Goal: Navigation & Orientation: Find specific page/section

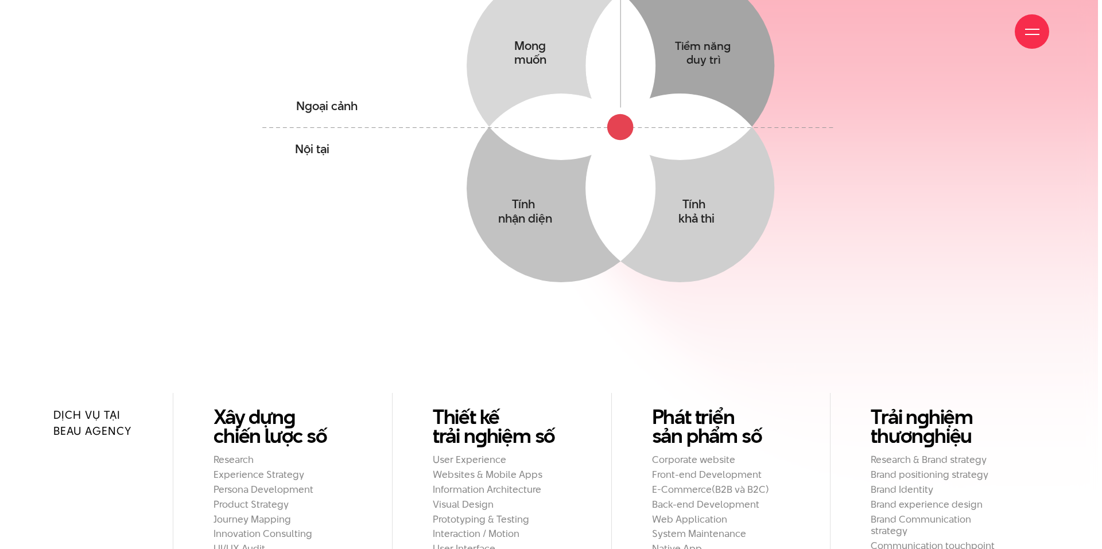
scroll to position [1320, 0]
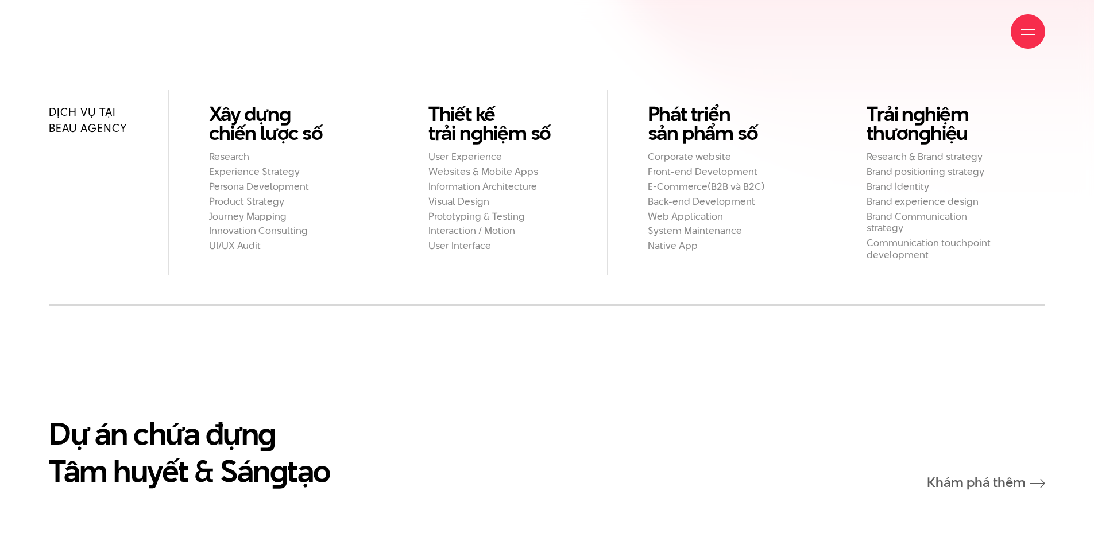
click at [1037, 39] on div at bounding box center [1027, 31] width 34 height 34
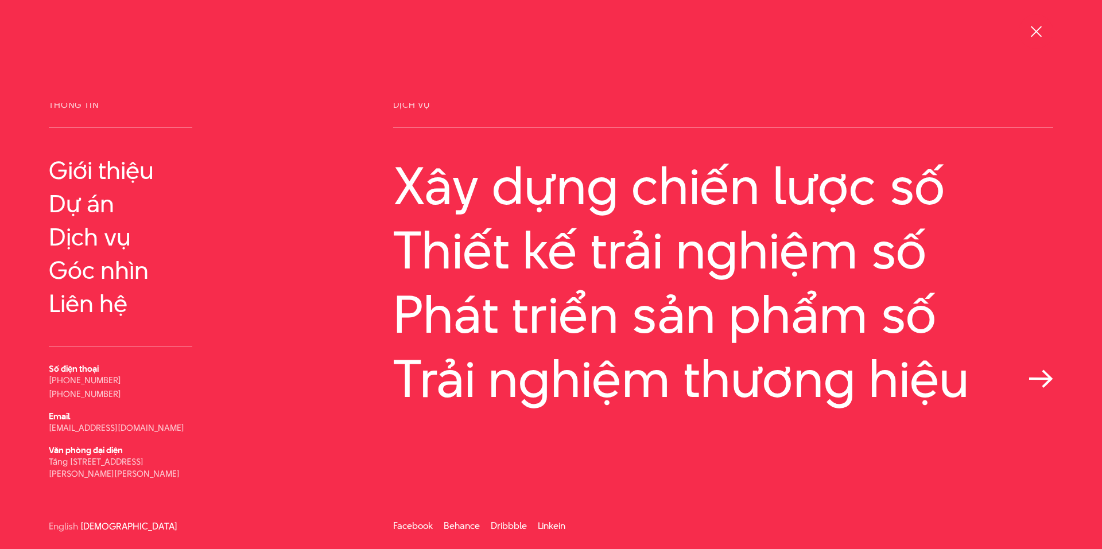
scroll to position [4, 0]
click at [1037, 32] on span at bounding box center [1035, 31] width 11 height 11
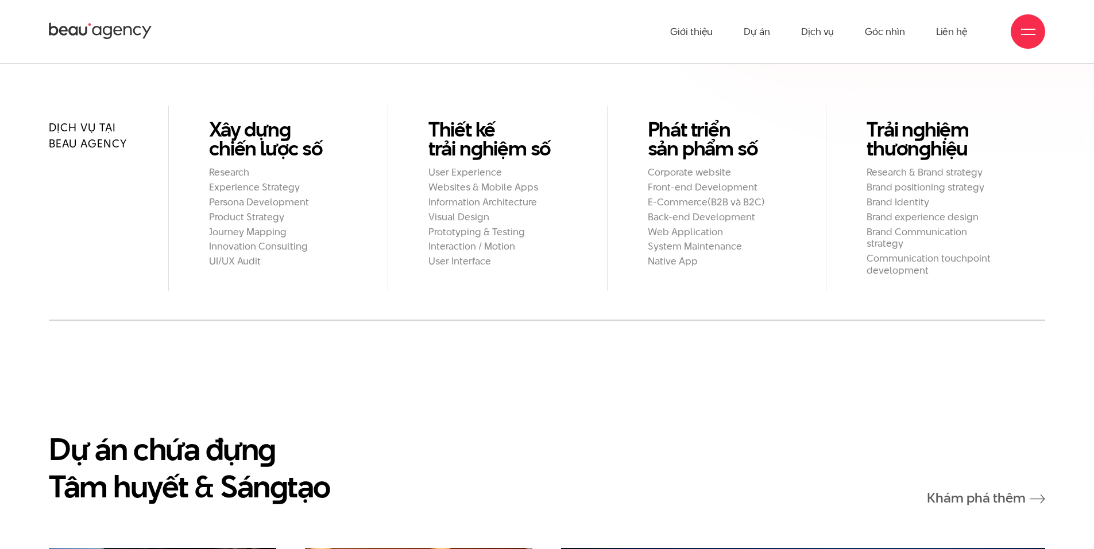
scroll to position [1152, 0]
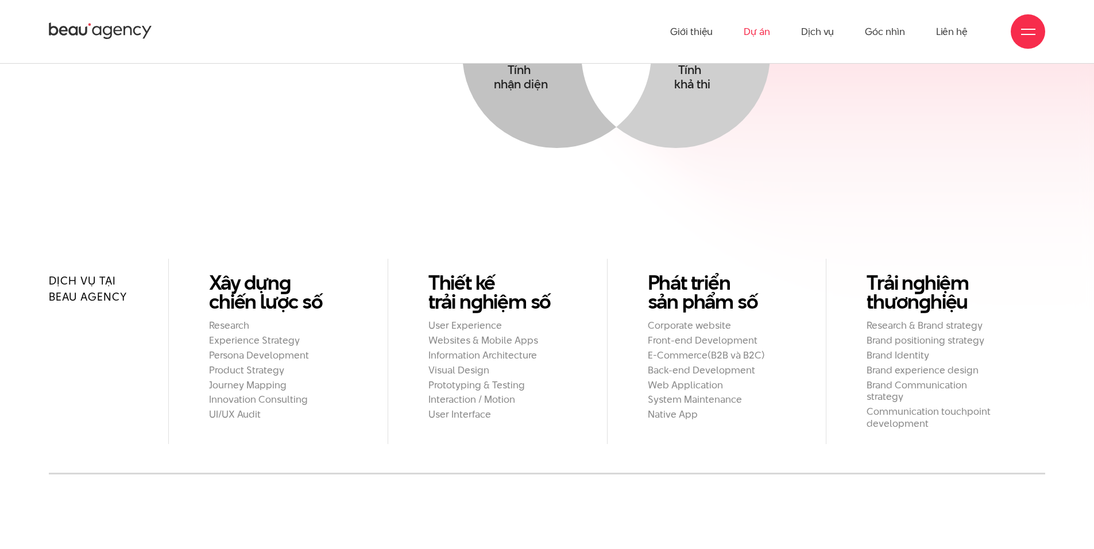
click at [760, 33] on link "Dự án" at bounding box center [756, 31] width 26 height 63
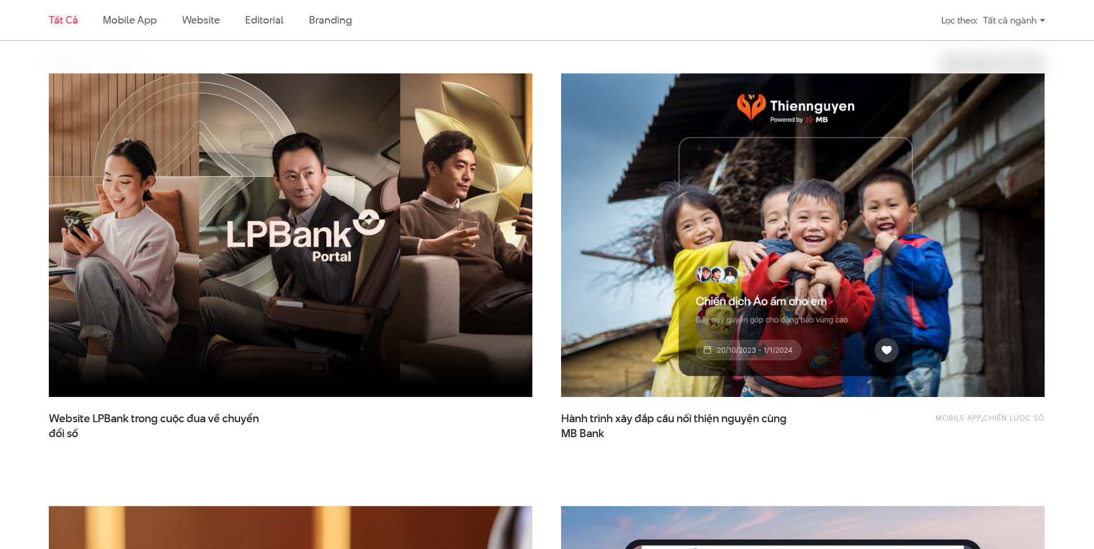
scroll to position [402, 0]
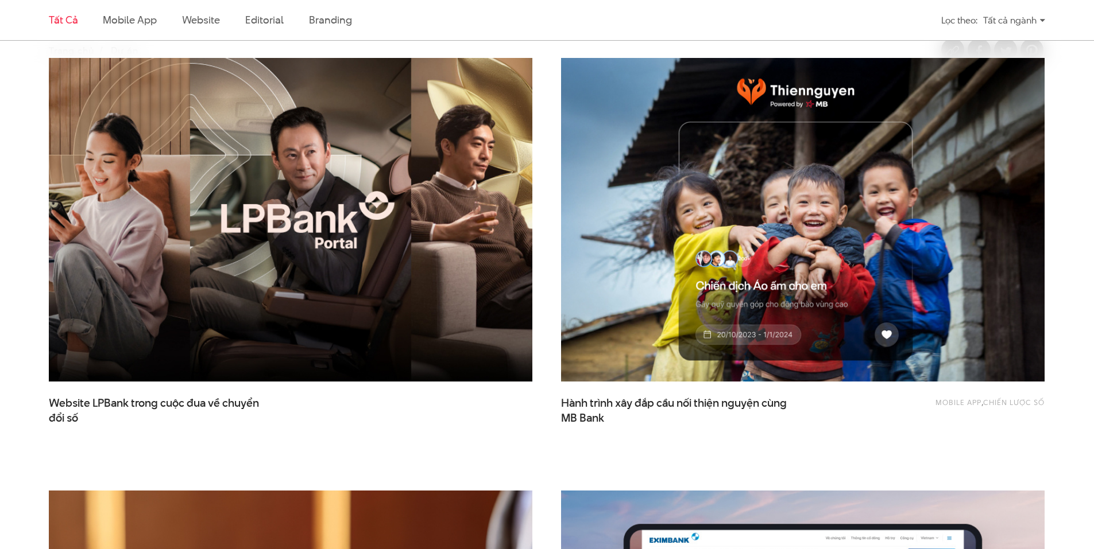
click at [273, 191] on img at bounding box center [291, 220] width 532 height 356
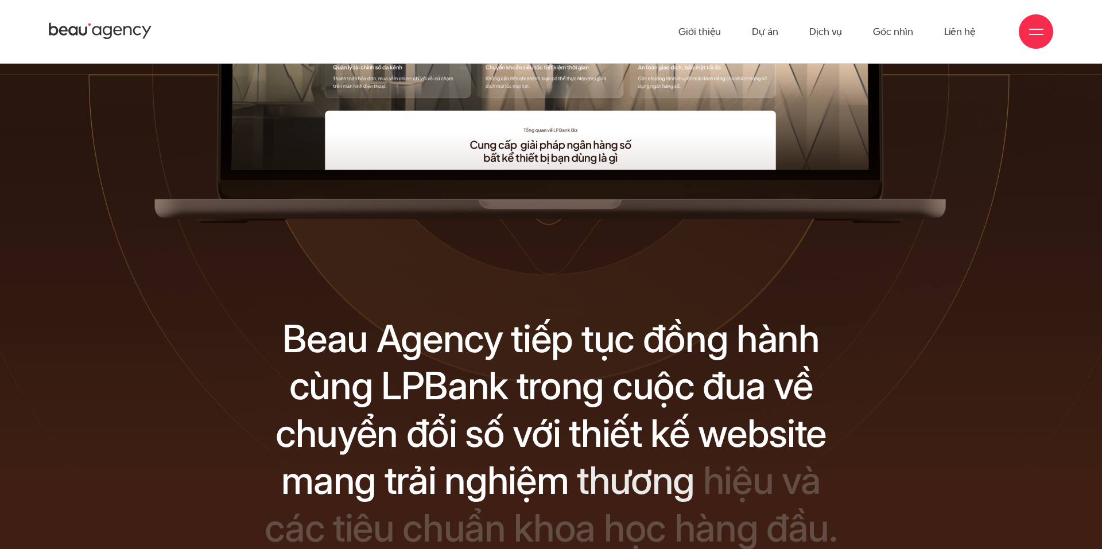
click at [94, 29] on icon at bounding box center [100, 31] width 103 height 20
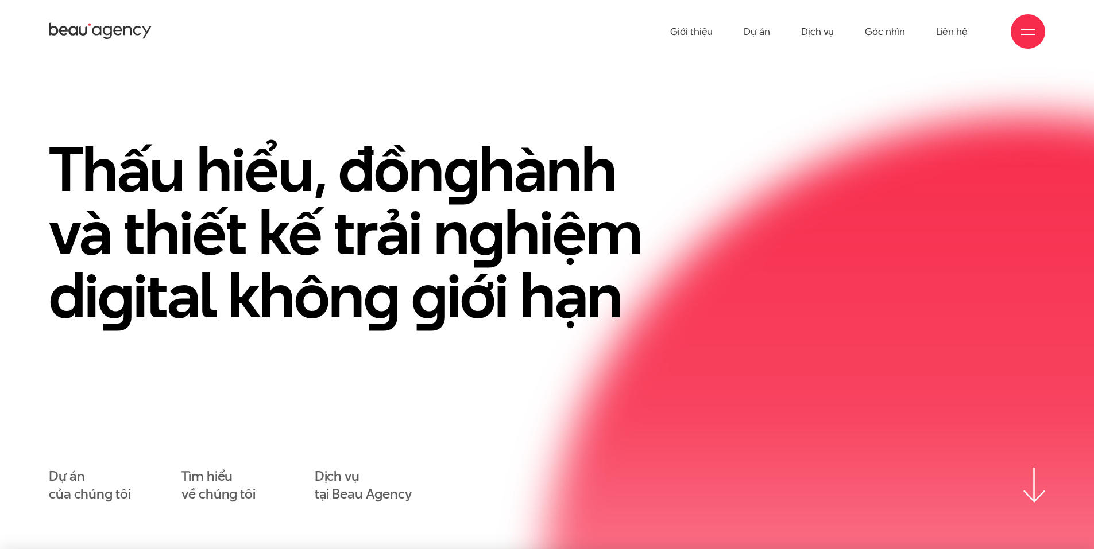
click at [1025, 29] on span at bounding box center [1028, 29] width 14 height 1
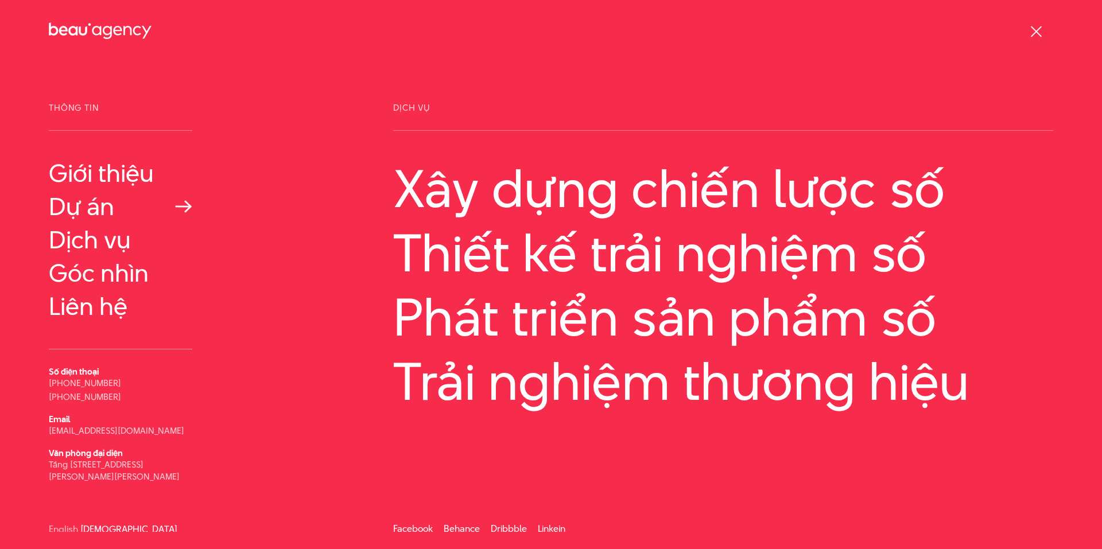
click at [95, 208] on link "Dự án" at bounding box center [121, 207] width 144 height 28
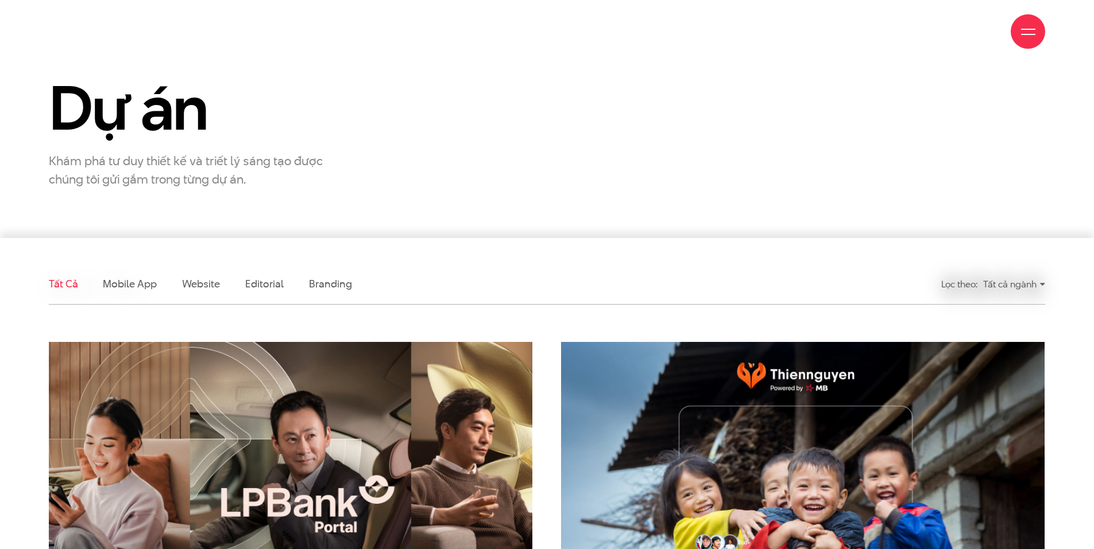
scroll to position [287, 0]
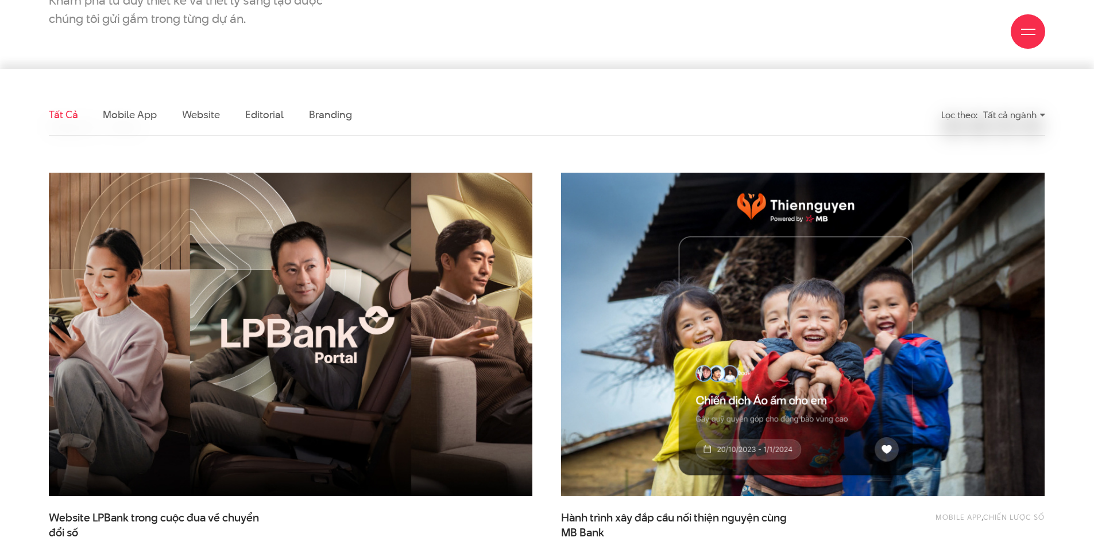
click at [378, 370] on img at bounding box center [291, 335] width 532 height 356
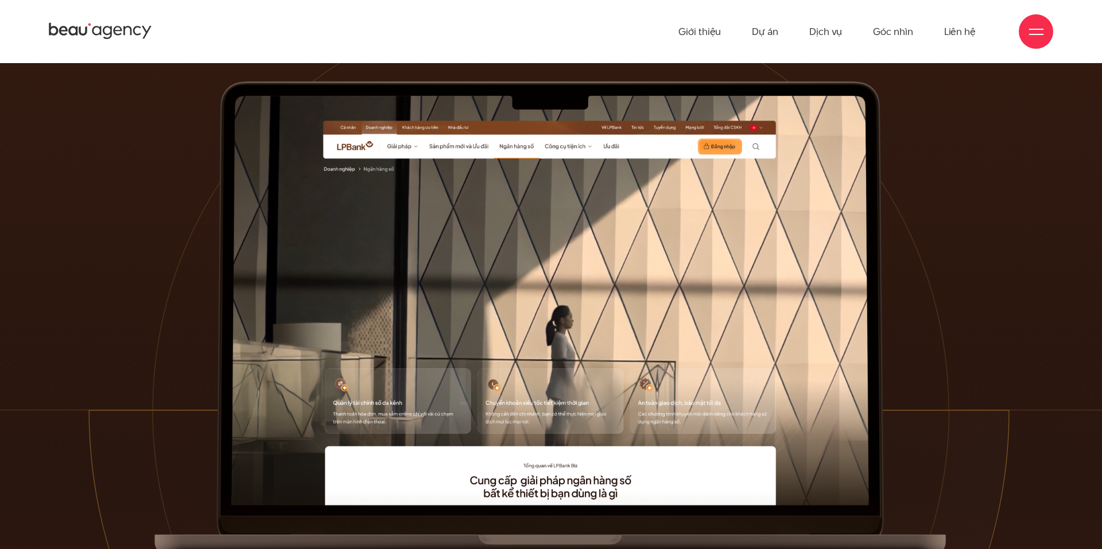
click at [108, 37] on icon at bounding box center [100, 31] width 103 height 20
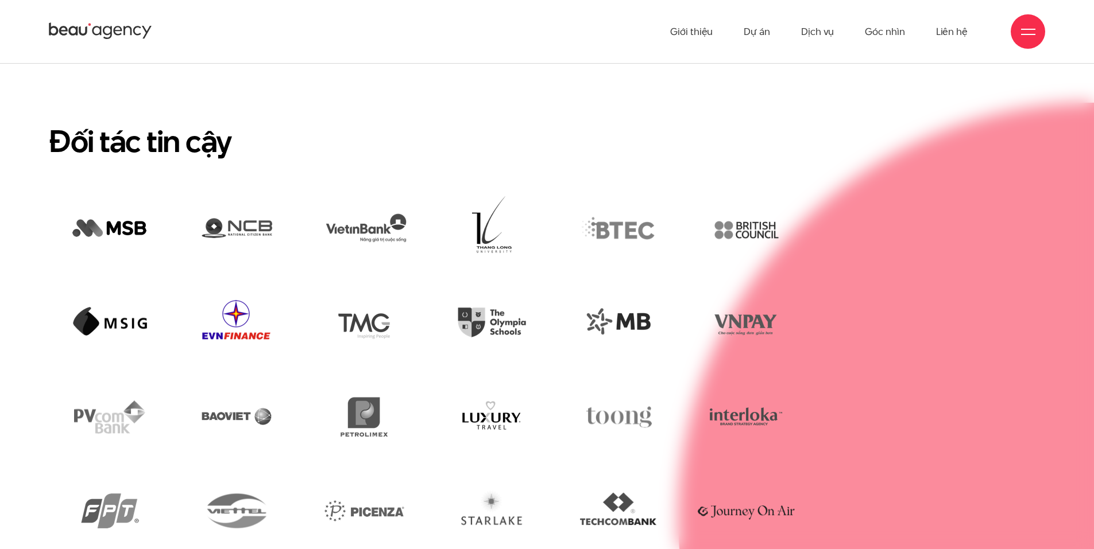
scroll to position [2836, 0]
